Goal: Use online tool/utility

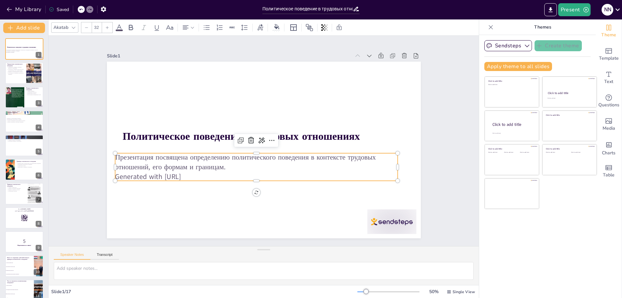
checkbox input "true"
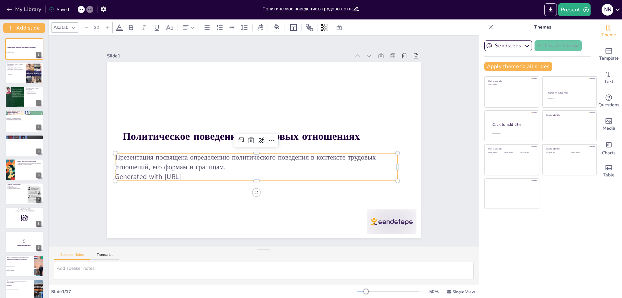
checkbox input "true"
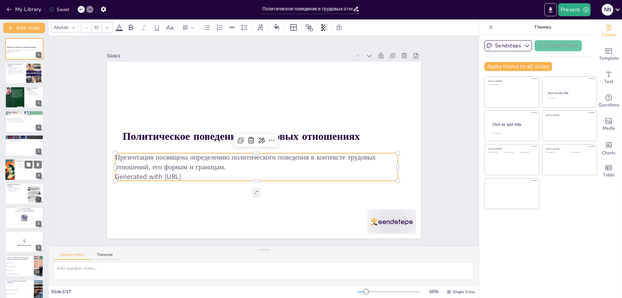
checkbox input "true"
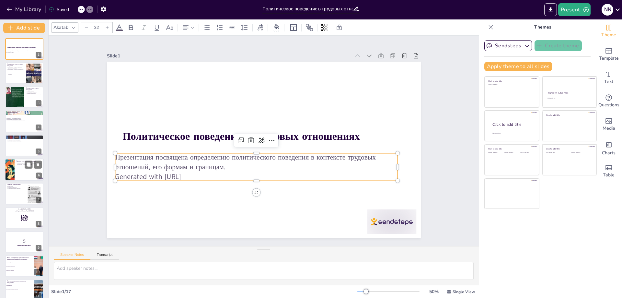
checkbox input "true"
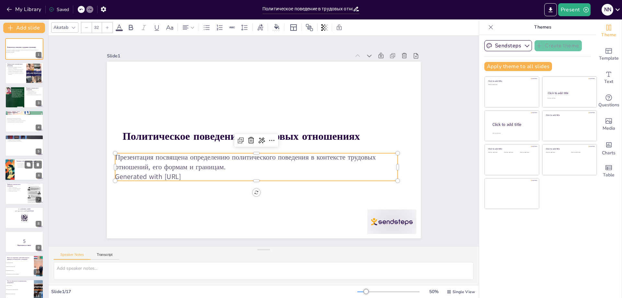
click at [17, 170] on div at bounding box center [24, 169] width 39 height 22
checkbox input "true"
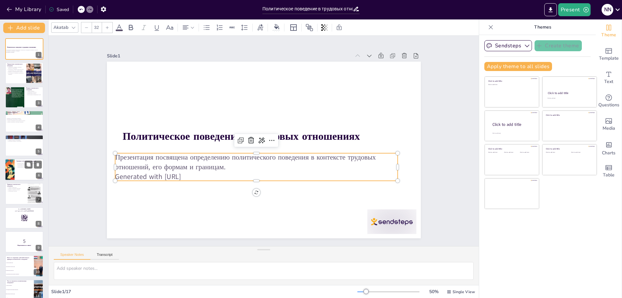
checkbox input "true"
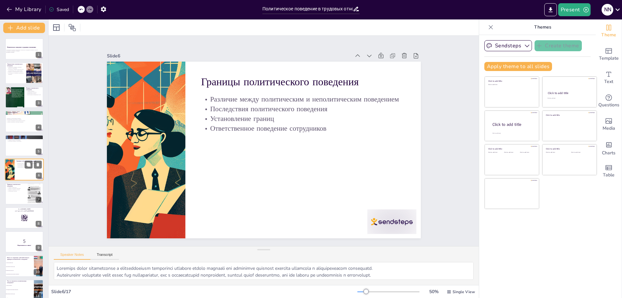
scroll to position [4, 0]
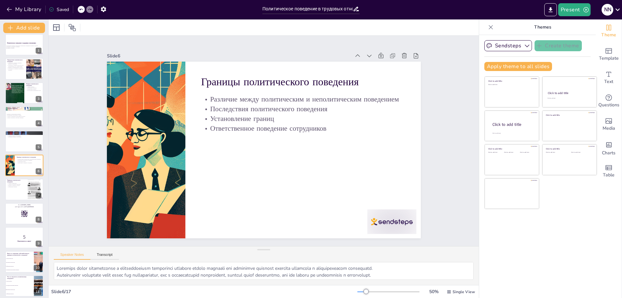
checkbox input "true"
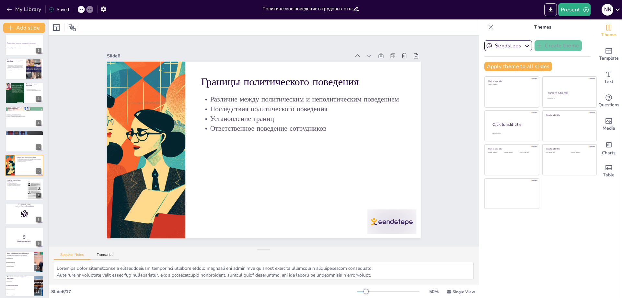
checkbox input "true"
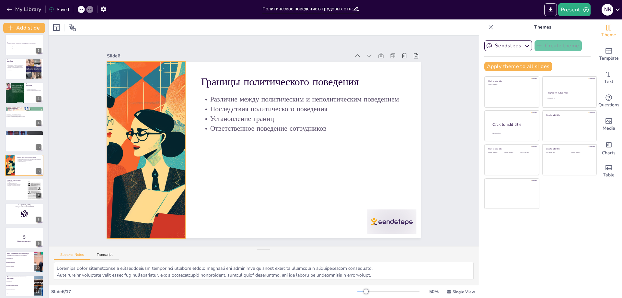
checkbox input "true"
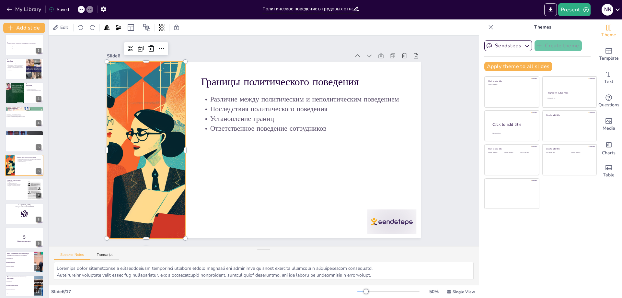
click at [131, 145] on div at bounding box center [145, 150] width 315 height 176
checkbox input "true"
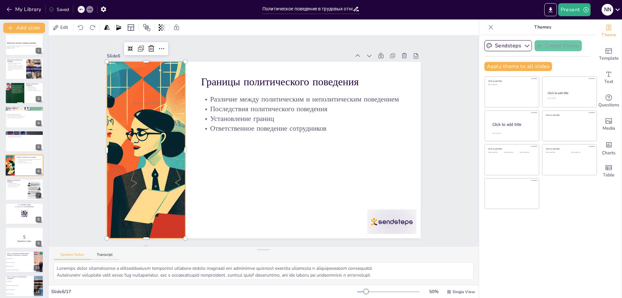
checkbox input "true"
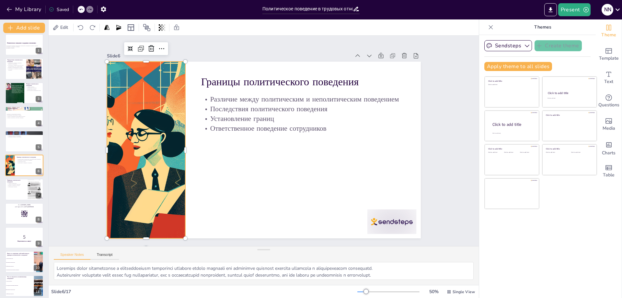
checkbox input "true"
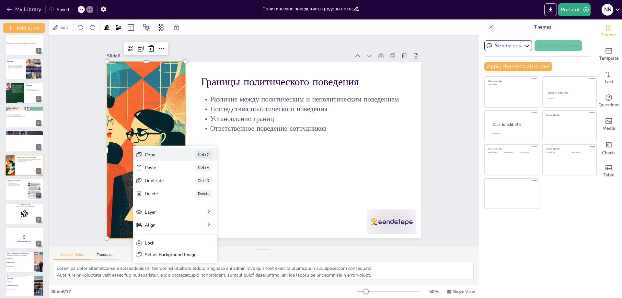
checkbox input "true"
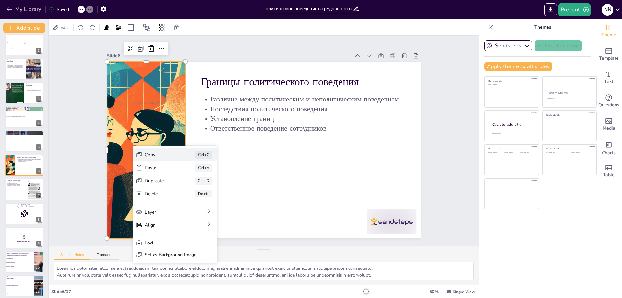
click at [153, 157] on div "Copy" at bounding box center [161, 155] width 32 height 6
checkbox input "true"
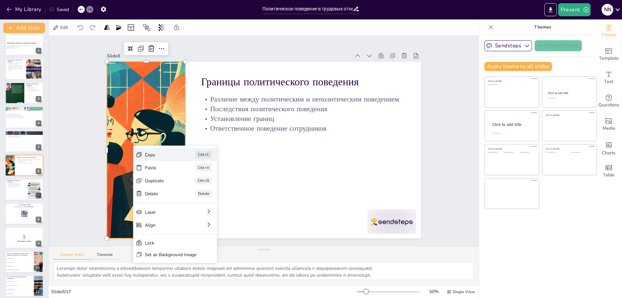
checkbox input "true"
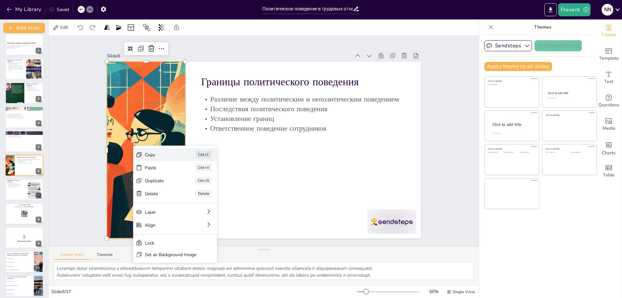
checkbox input "true"
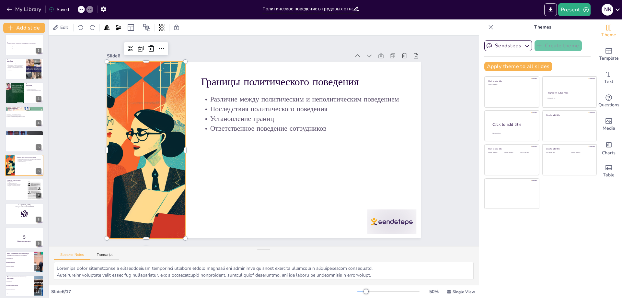
checkbox input "true"
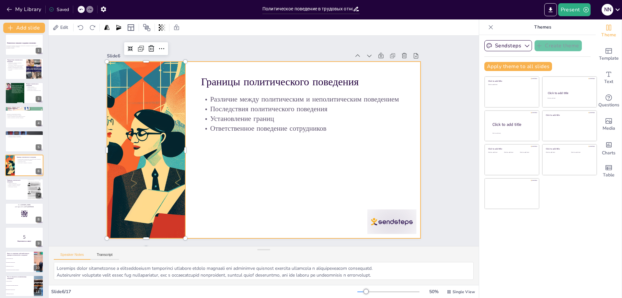
checkbox input "true"
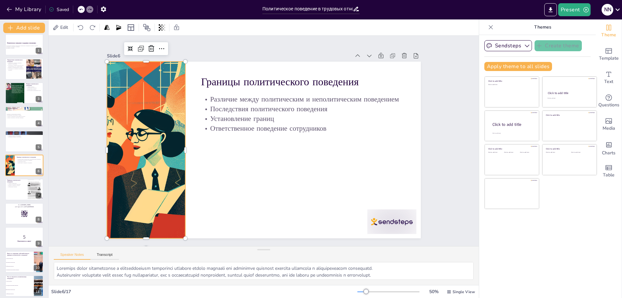
checkbox input "true"
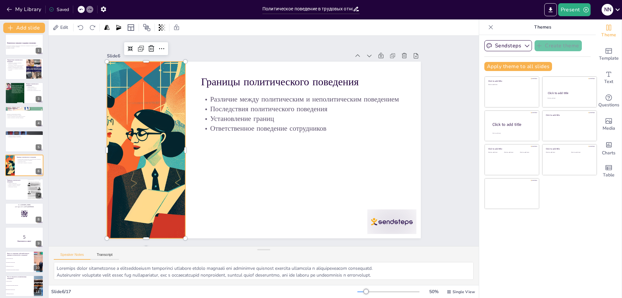
checkbox input "true"
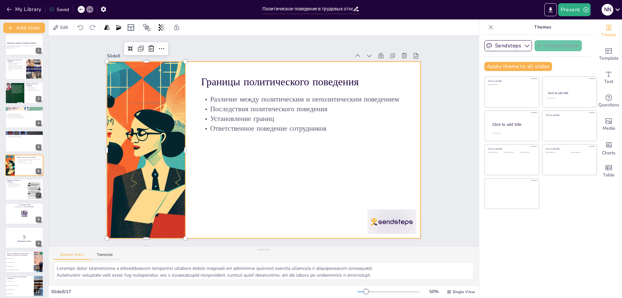
checkbox input "true"
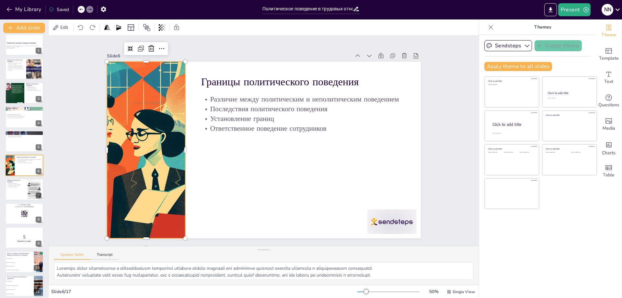
checkbox input "true"
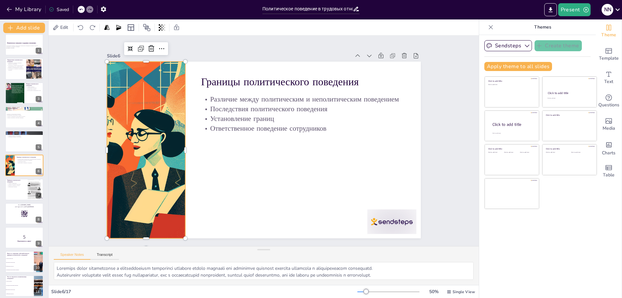
checkbox input "true"
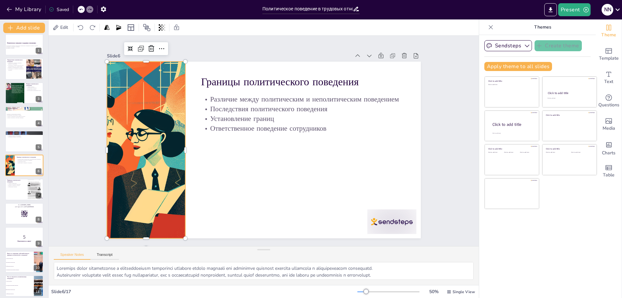
checkbox input "true"
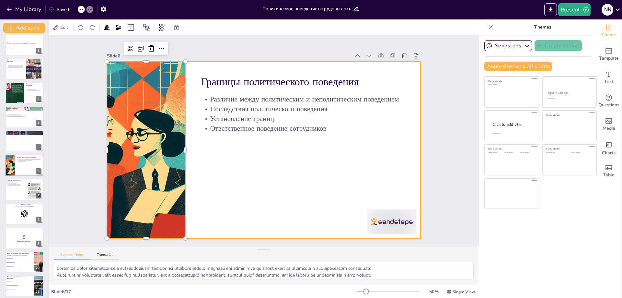
checkbox input "true"
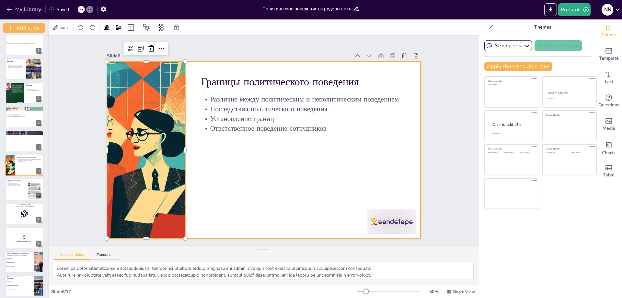
checkbox input "true"
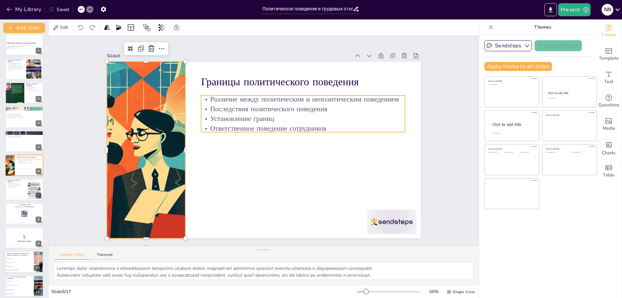
checkbox input "true"
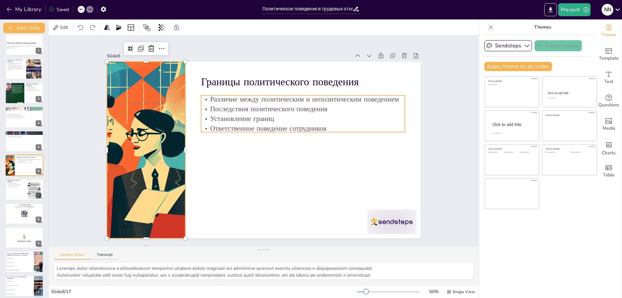
checkbox input "true"
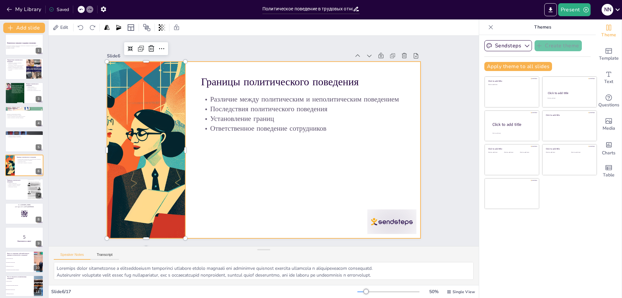
checkbox input "true"
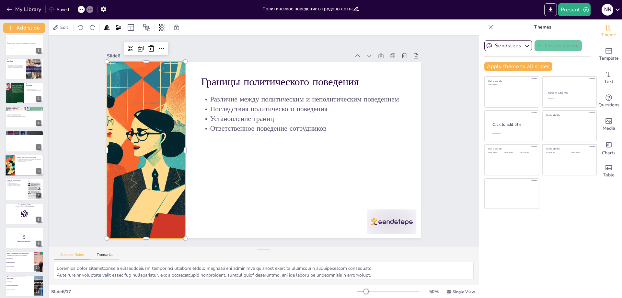
checkbox input "true"
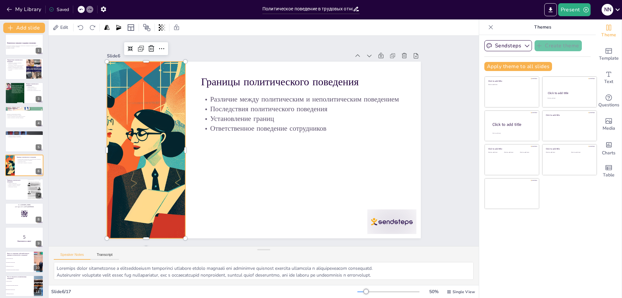
checkbox input "true"
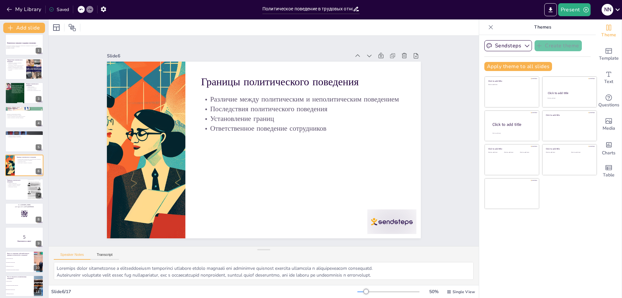
checkbox input "true"
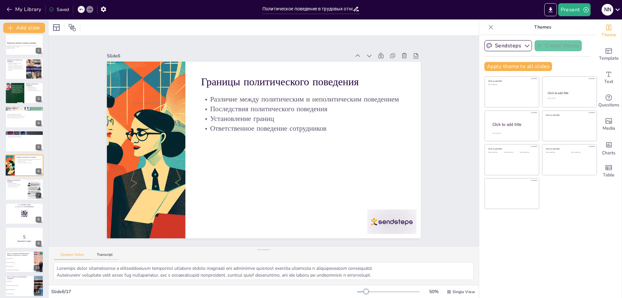
checkbox input "true"
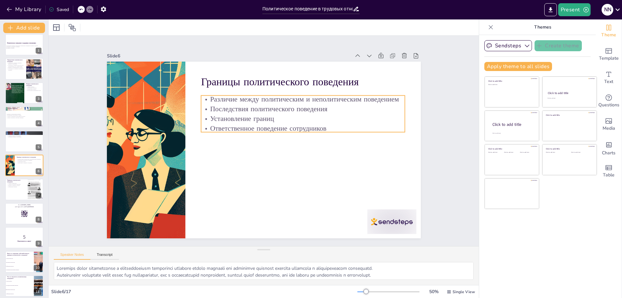
checkbox input "true"
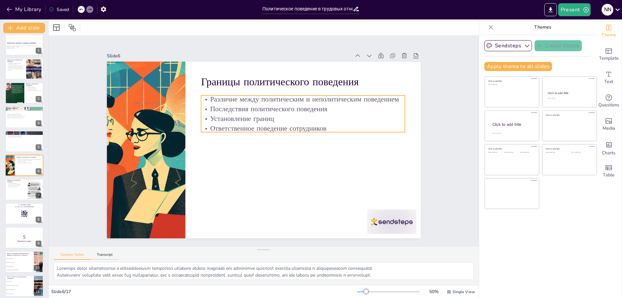
checkbox input "true"
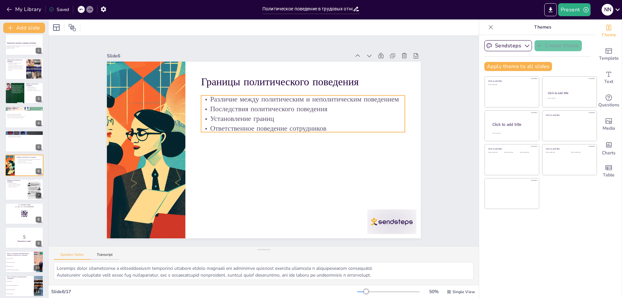
checkbox input "true"
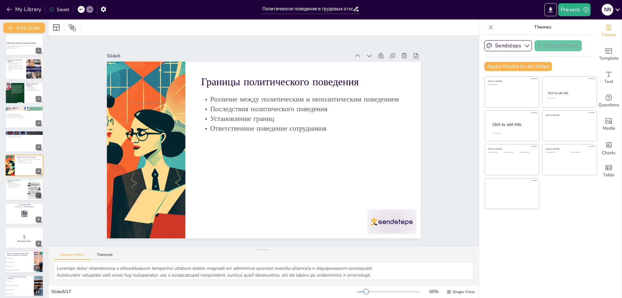
checkbox input "true"
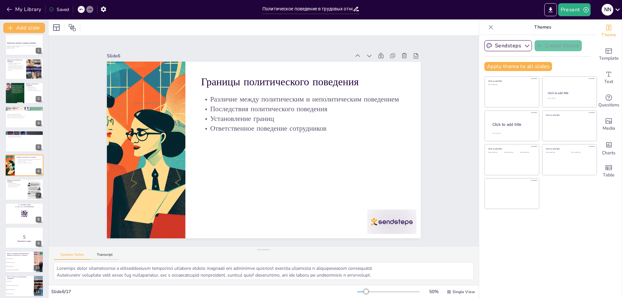
checkbox input "true"
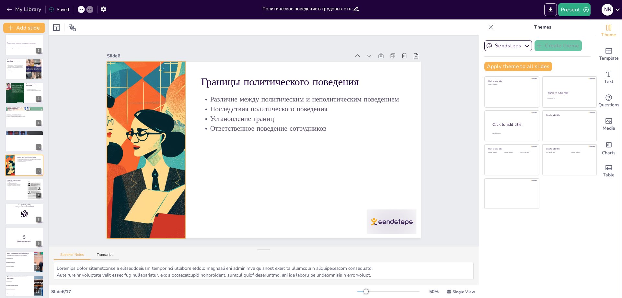
checkbox input "true"
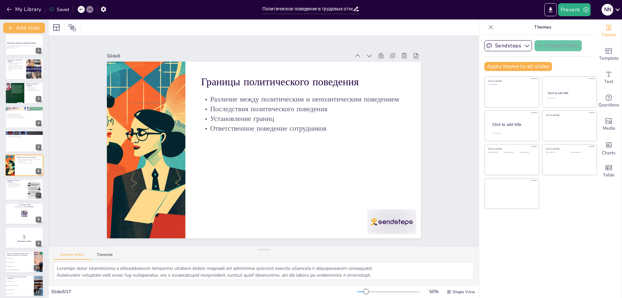
checkbox input "true"
